Goal: Information Seeking & Learning: Learn about a topic

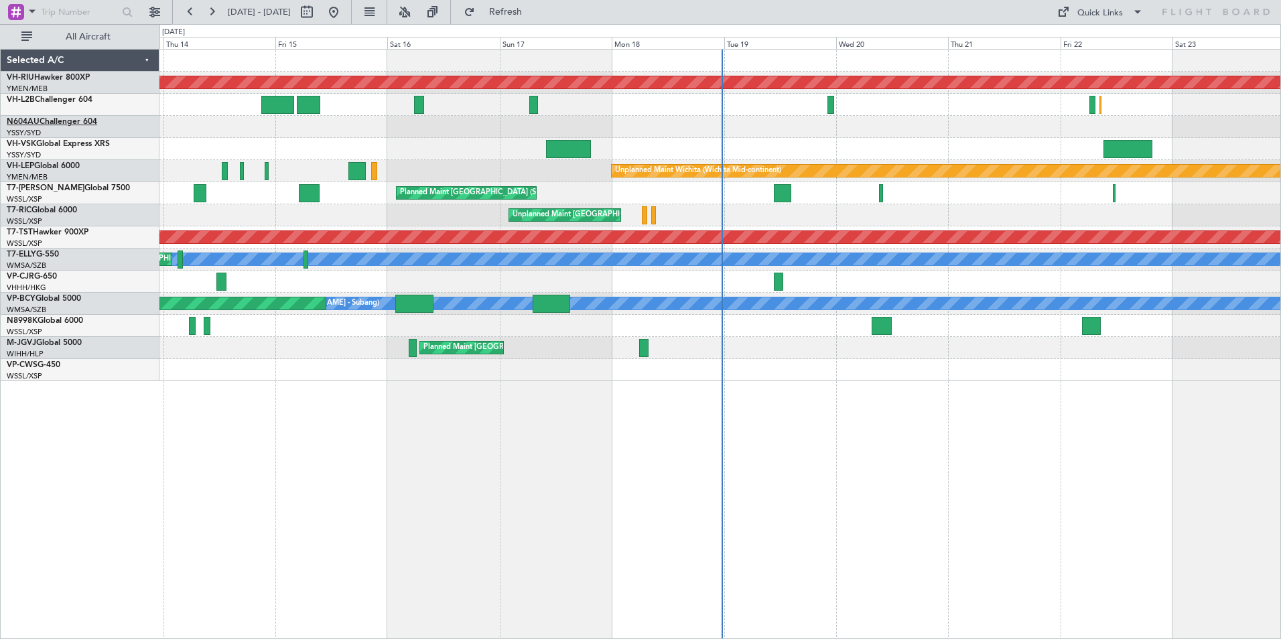
click at [56, 123] on link "N604AU Challenger 604" at bounding box center [52, 122] width 90 height 8
click at [56, 142] on link "VH-VSK Global Express XRS" at bounding box center [58, 144] width 103 height 8
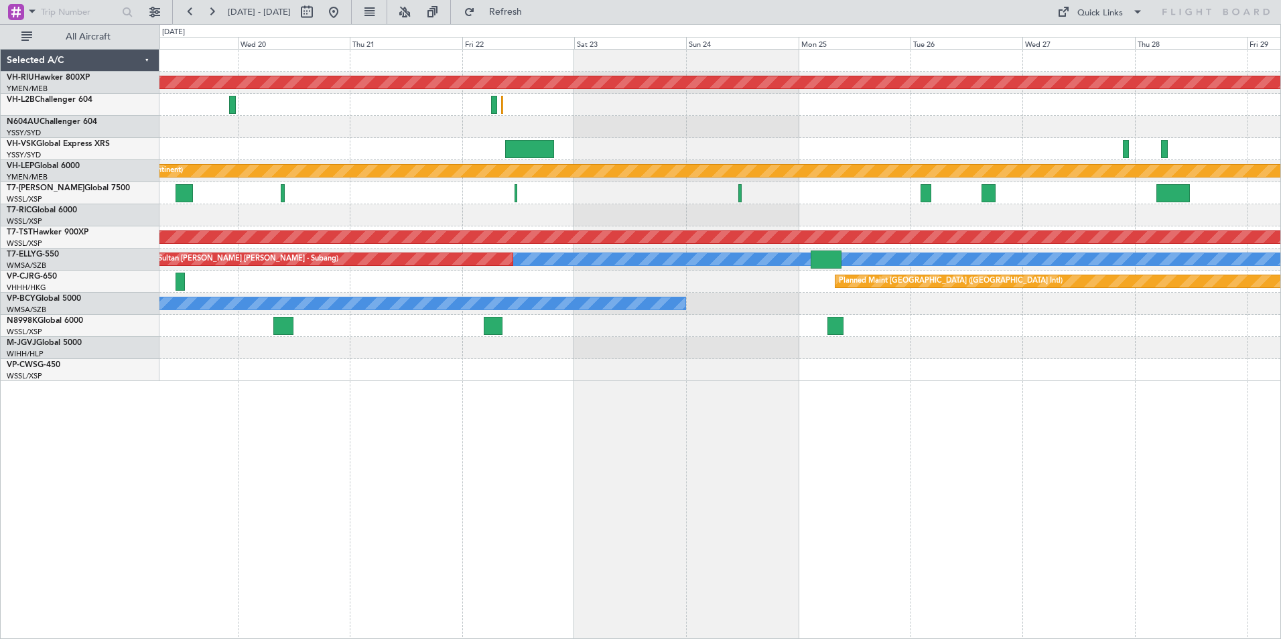
click at [592, 111] on div at bounding box center [719, 105] width 1121 height 22
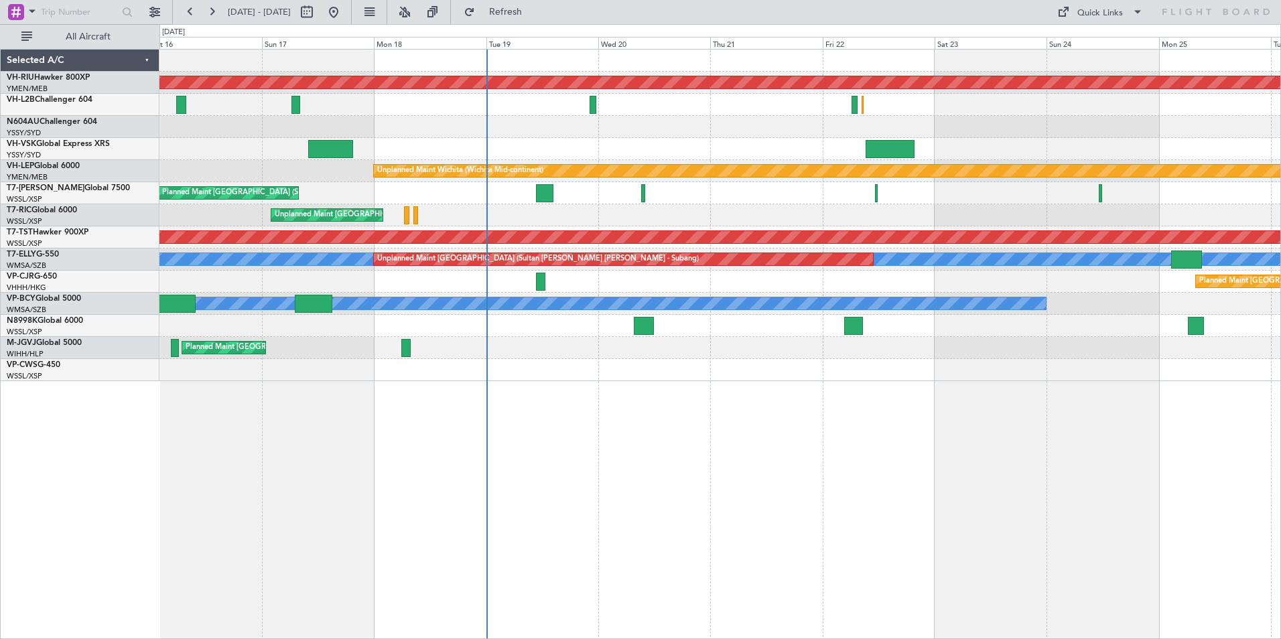
click at [551, 112] on div "Planned Maint [GEOGRAPHIC_DATA] ([GEOGRAPHIC_DATA]) Unplanned Maint Wichita (Wi…" at bounding box center [719, 216] width 1121 height 332
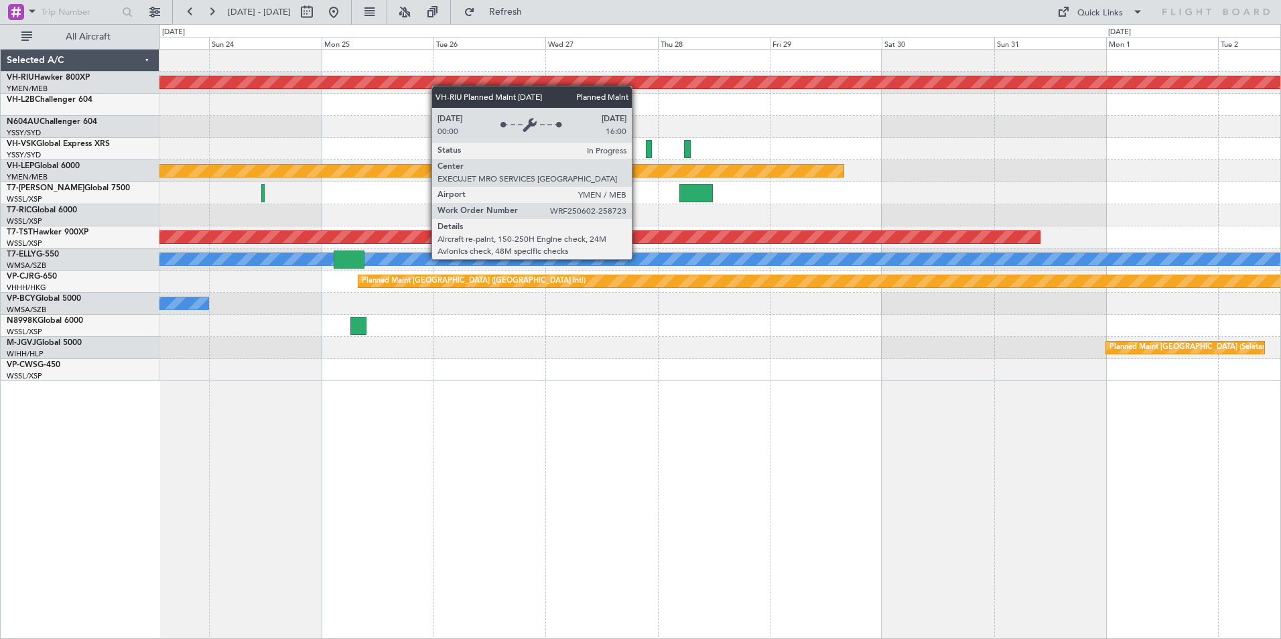
click at [412, 82] on div "Planned Maint [GEOGRAPHIC_DATA] ([GEOGRAPHIC_DATA]) Unplanned Maint Wichita (Wi…" at bounding box center [719, 216] width 1121 height 332
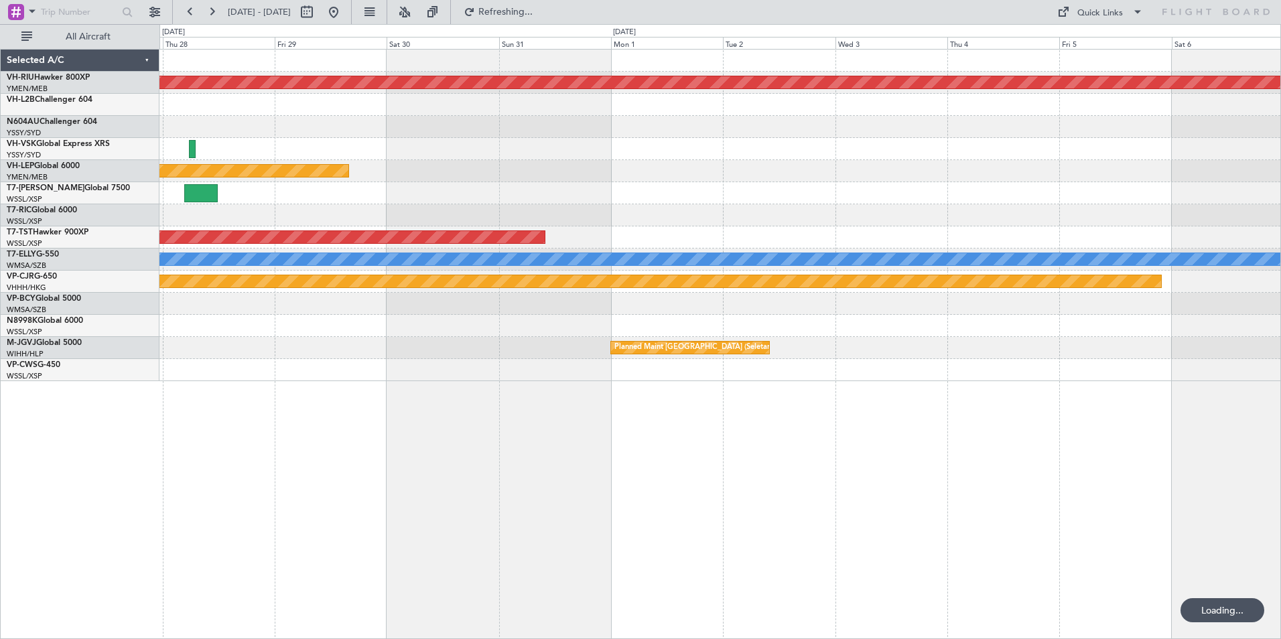
click at [536, 107] on div "Planned Maint [GEOGRAPHIC_DATA] ([GEOGRAPHIC_DATA]) Unplanned Maint Wichita (Wi…" at bounding box center [719, 216] width 1121 height 332
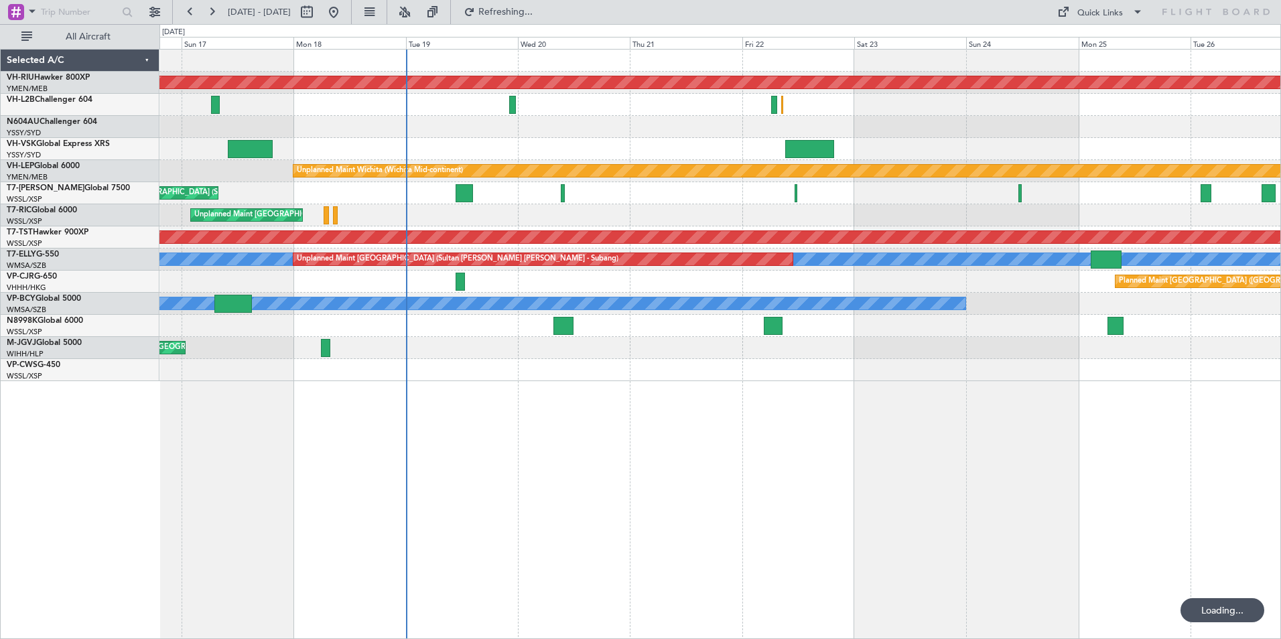
click at [1280, 176] on html "[DATE] - [DATE] Refreshing... Quick Links All Aircraft Planned Maint [GEOGRAPHI…" at bounding box center [640, 319] width 1281 height 639
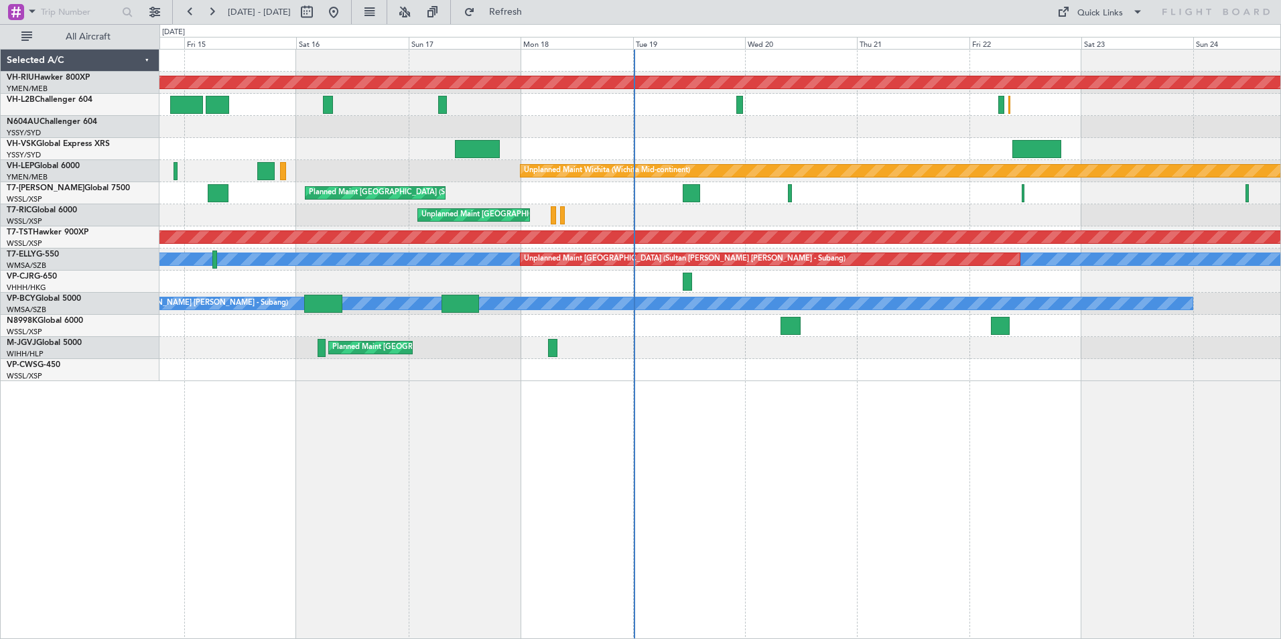
click at [522, 88] on div "Planned Maint [GEOGRAPHIC_DATA] ([GEOGRAPHIC_DATA]) Unplanned Maint Sydney ([PE…" at bounding box center [719, 216] width 1121 height 332
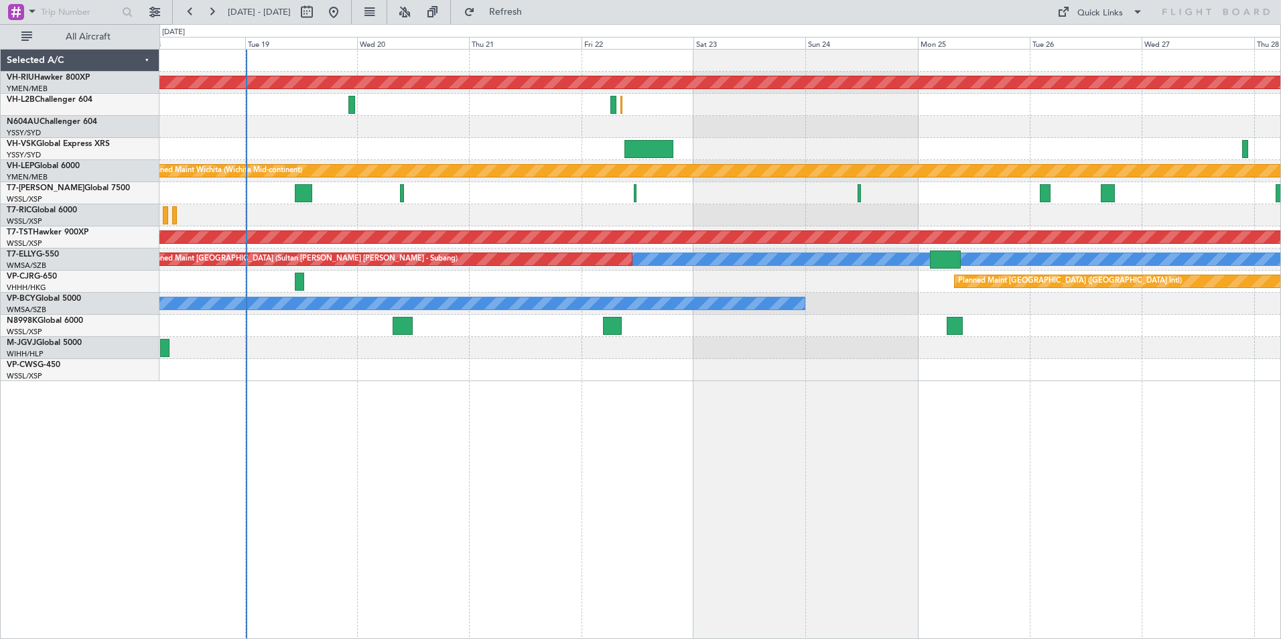
click at [405, 82] on div "Planned Maint [GEOGRAPHIC_DATA] ([GEOGRAPHIC_DATA]) Unplanned Maint Wichita (Wi…" at bounding box center [719, 216] width 1121 height 332
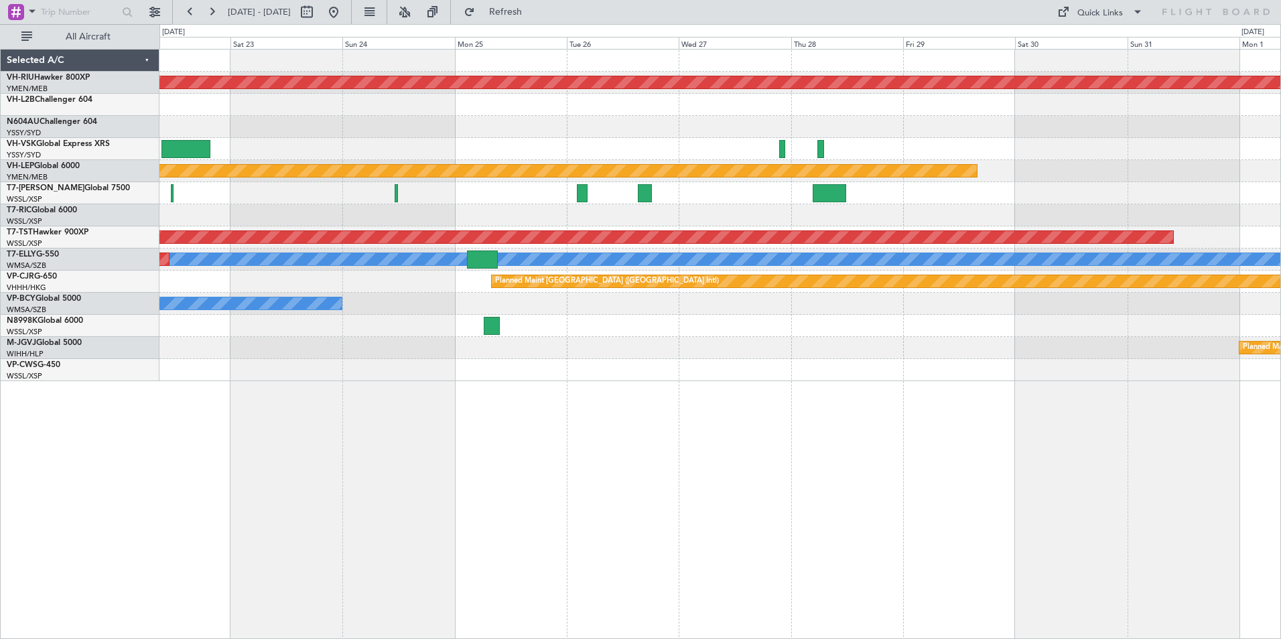
click at [1082, 121] on div "Planned Maint [GEOGRAPHIC_DATA] ([GEOGRAPHIC_DATA]) Unplanned Maint Wichita (Wi…" at bounding box center [719, 216] width 1121 height 332
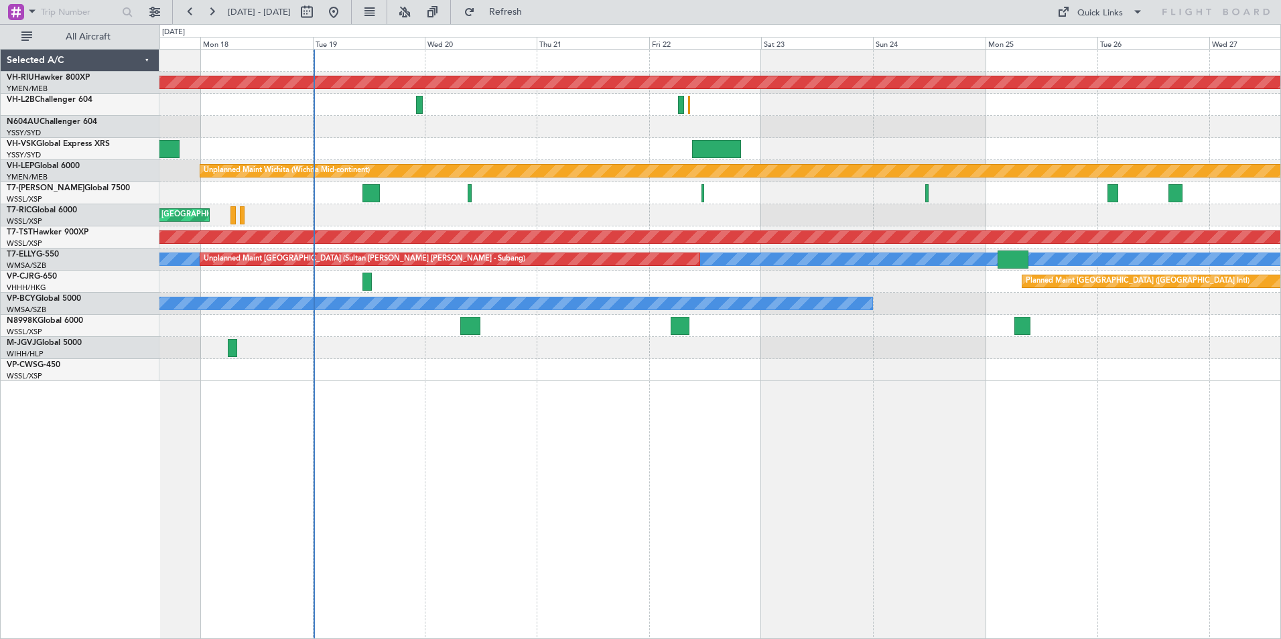
click at [810, 119] on div at bounding box center [719, 127] width 1121 height 22
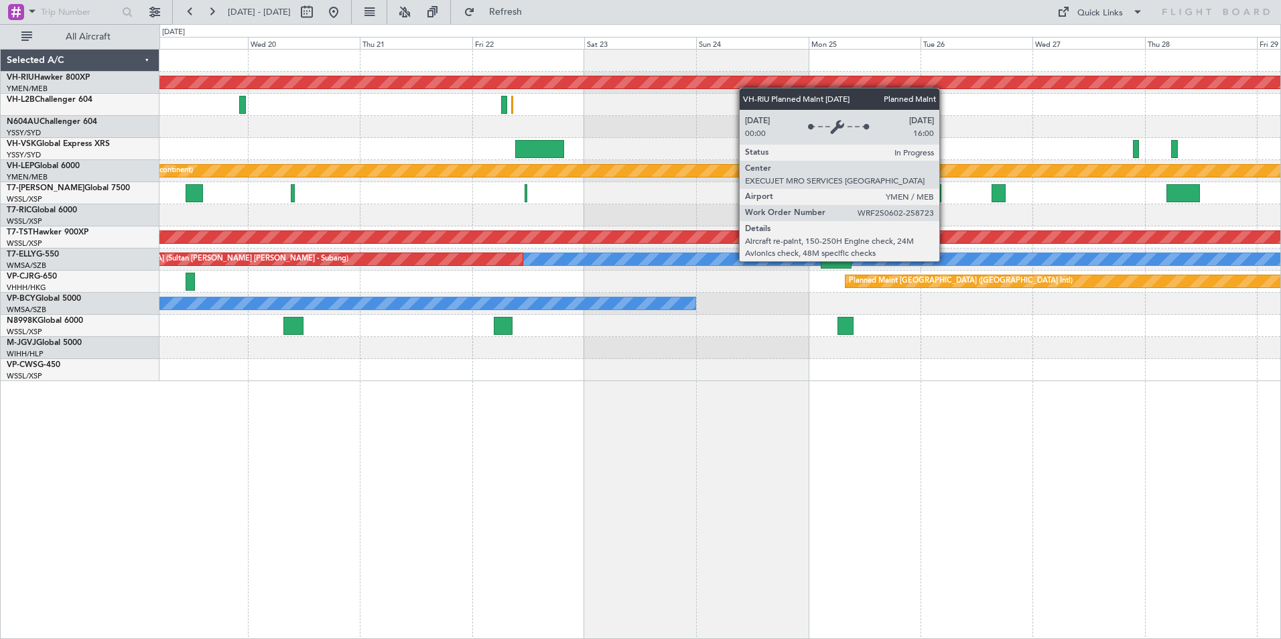
click at [522, 82] on div "Planned Maint [GEOGRAPHIC_DATA] ([GEOGRAPHIC_DATA]) Unplanned Maint Wichita (Wi…" at bounding box center [719, 216] width 1121 height 332
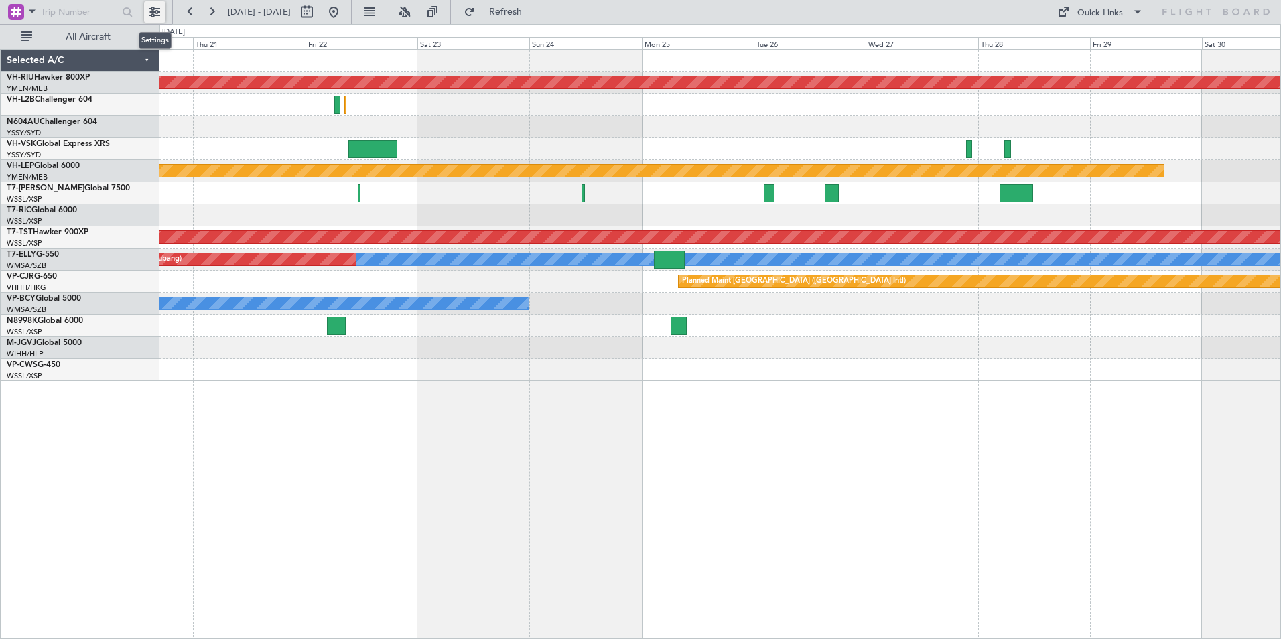
click at [156, 12] on button at bounding box center [154, 11] width 21 height 21
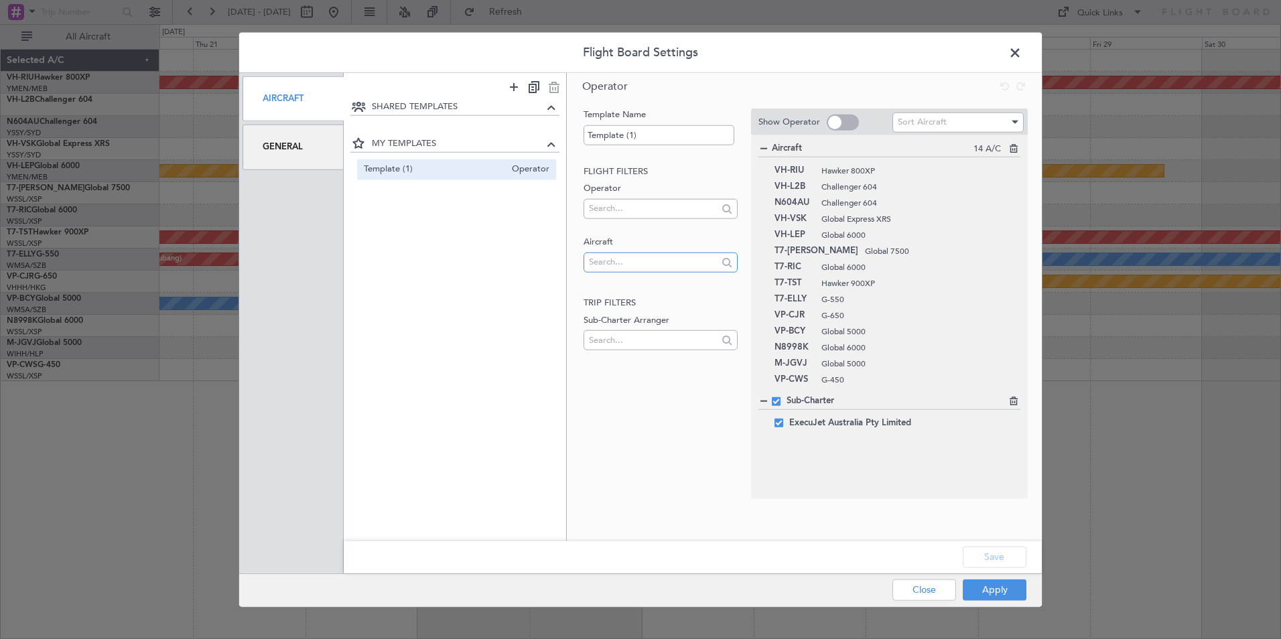
click at [621, 264] on input "text" at bounding box center [653, 262] width 128 height 20
type input "v"
type input "9"
click at [619, 267] on input "text" at bounding box center [653, 262] width 128 height 20
type input "t7-pj29"
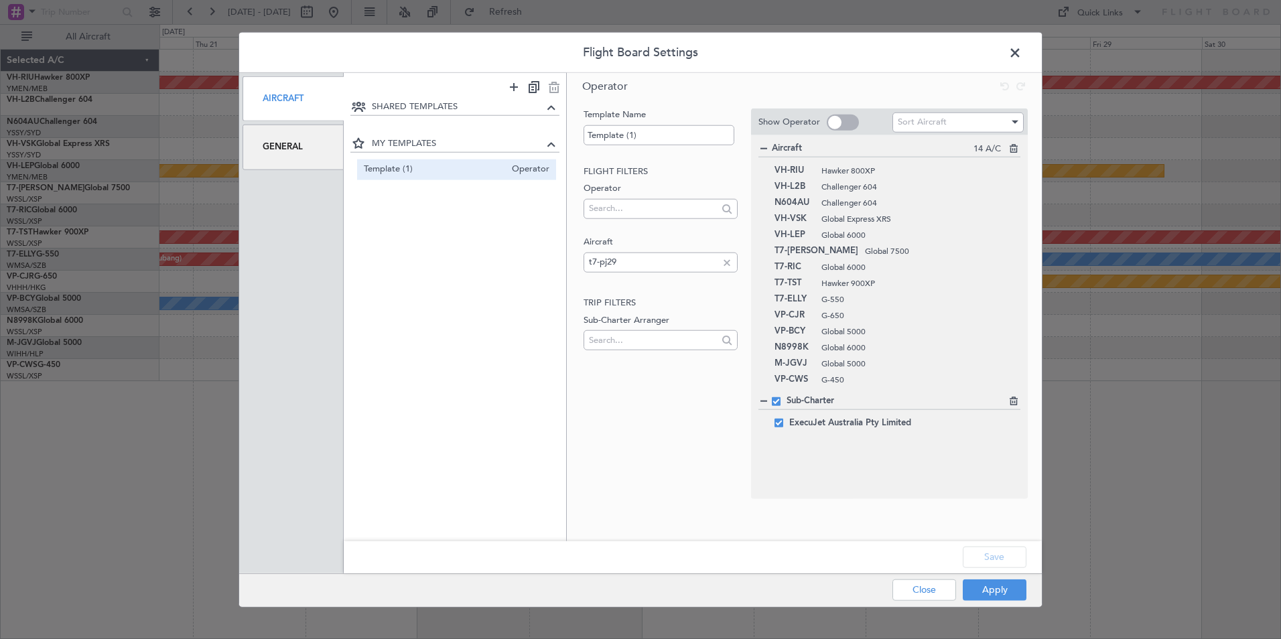
click at [1022, 49] on span at bounding box center [1022, 56] width 0 height 27
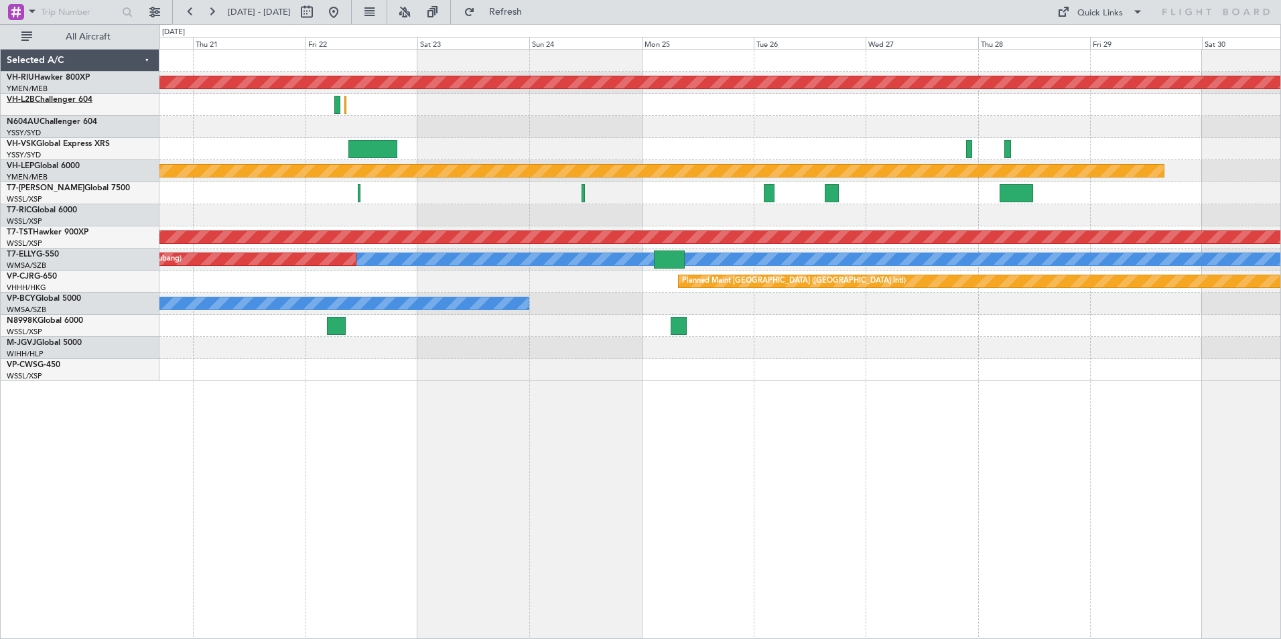
click at [52, 102] on link "VH-L2B Challenger 604" at bounding box center [50, 100] width 86 height 8
click at [44, 76] on link "VH-RIU Hawker 800XP" at bounding box center [48, 78] width 83 height 8
click at [52, 99] on link "VH-L2B Challenger 604" at bounding box center [50, 100] width 86 height 8
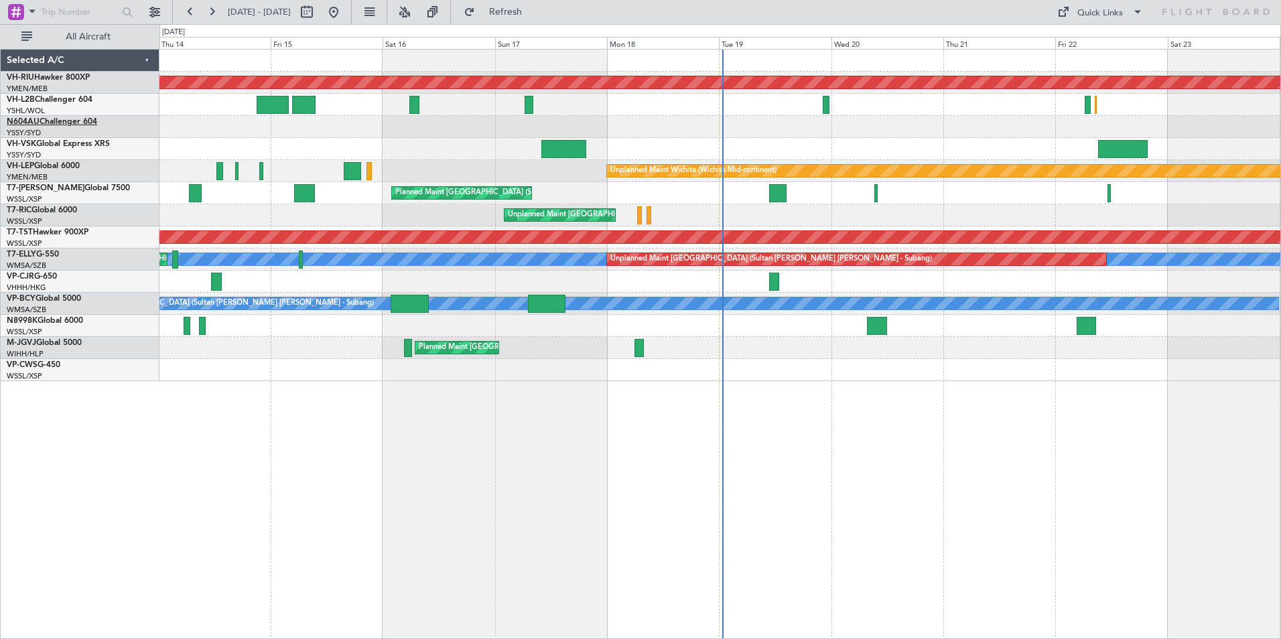
click at [56, 123] on link "N604AU Challenger 604" at bounding box center [52, 122] width 90 height 8
